Goal: Task Accomplishment & Management: Manage account settings

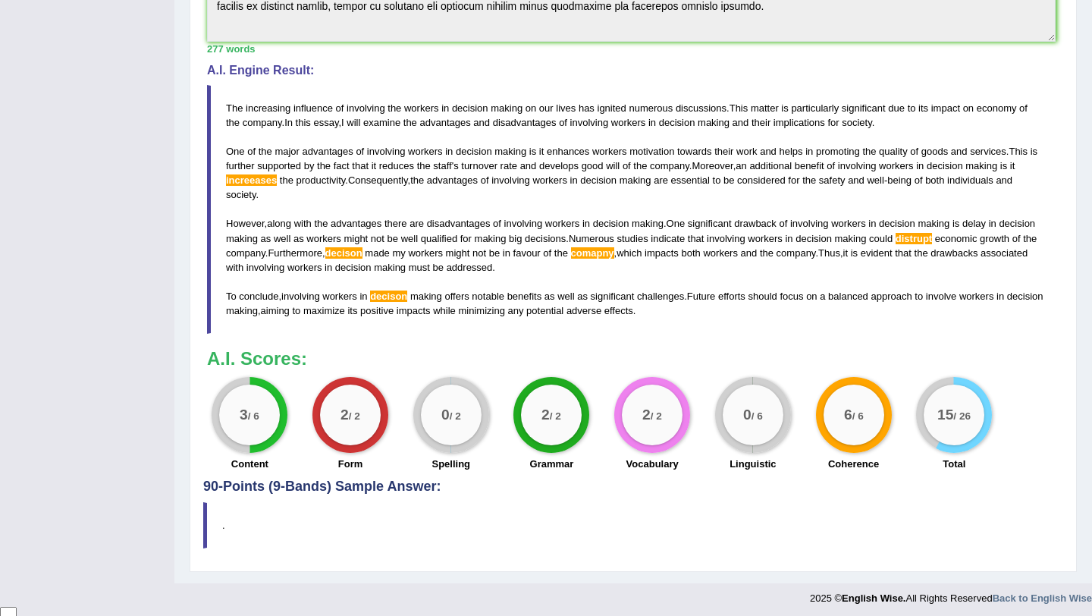
scroll to position [666, 0]
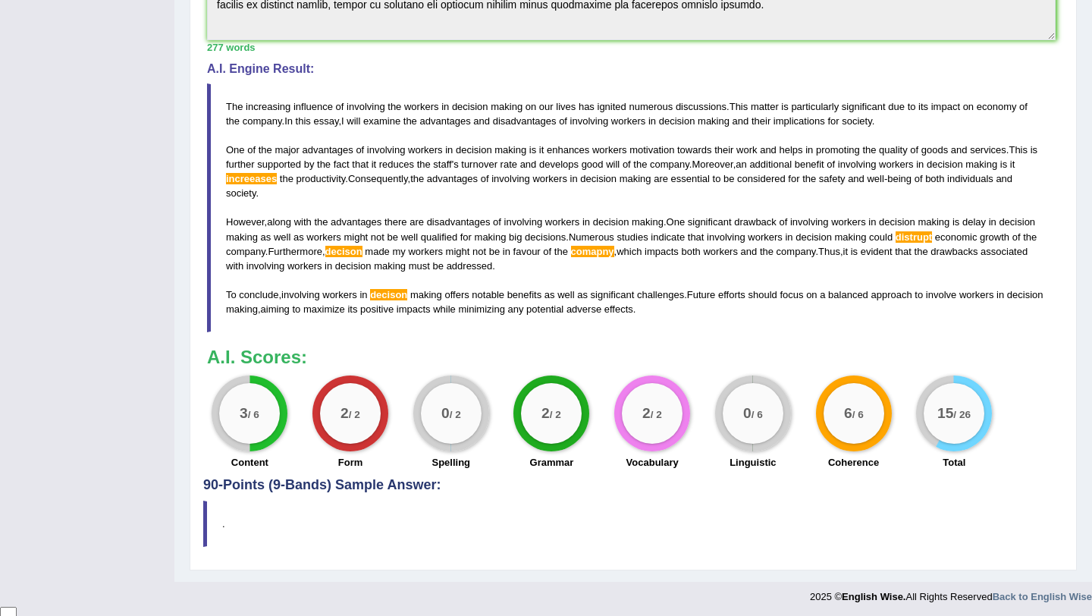
click at [614, 257] on span "comapny" at bounding box center [592, 251] width 43 height 11
